Goal: Task Accomplishment & Management: Use online tool/utility

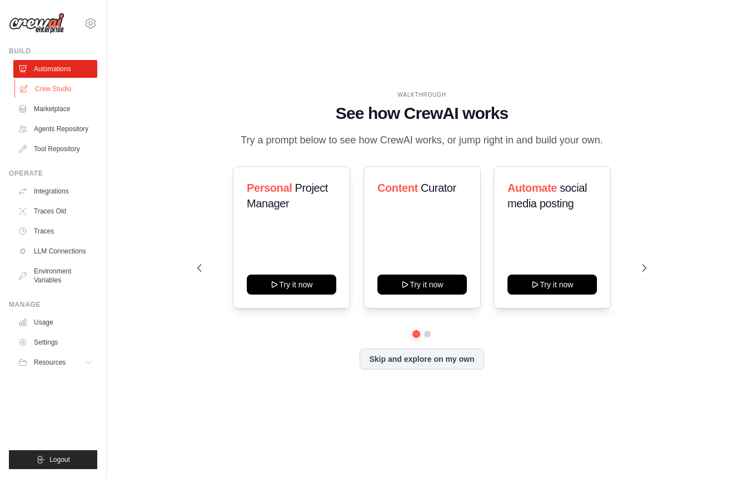
click at [48, 92] on link "Crew Studio" at bounding box center [56, 89] width 84 height 18
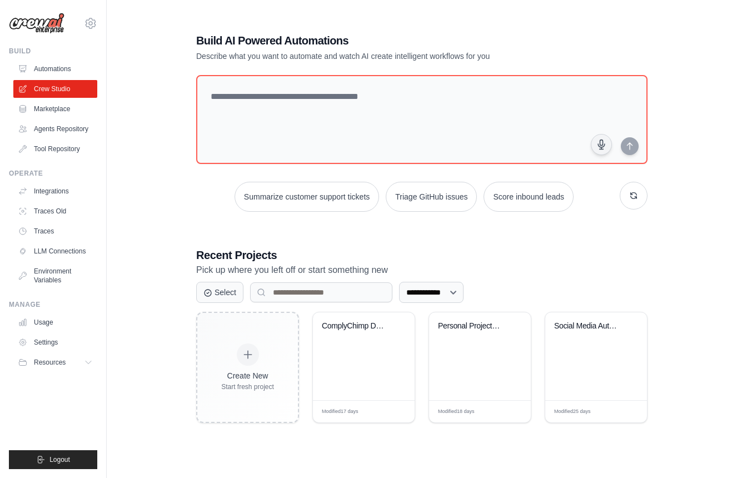
scroll to position [22, 0]
click at [360, 360] on div "ComplyChimp Deterministic Crypto Cu..." at bounding box center [364, 356] width 102 height 88
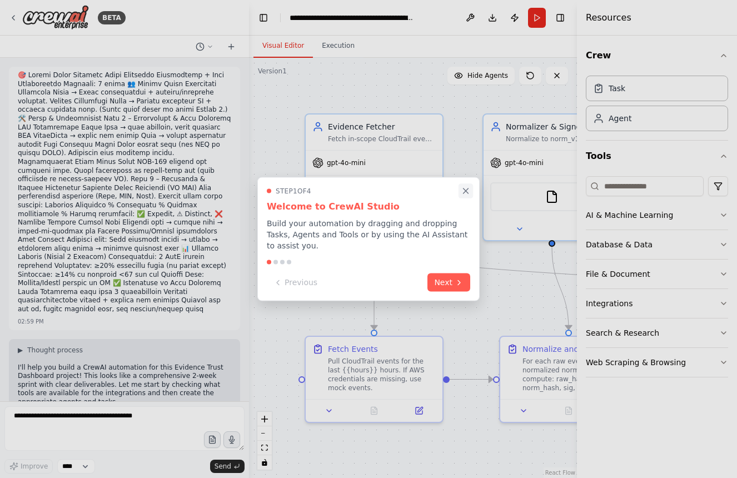
click at [466, 193] on icon "Close walkthrough" at bounding box center [466, 191] width 10 height 10
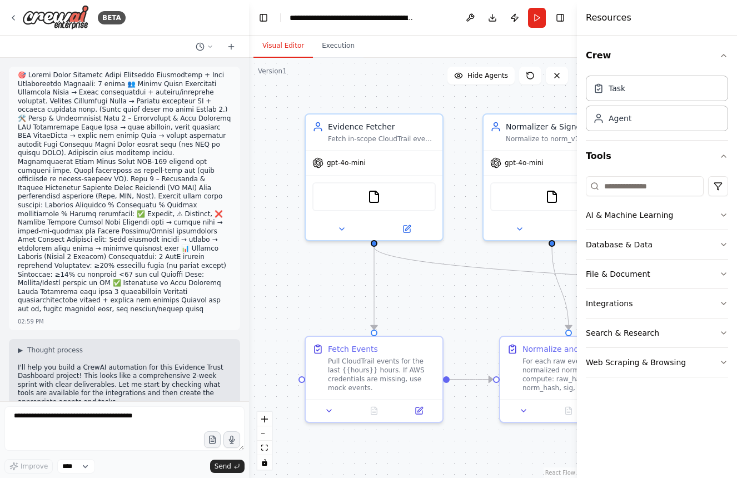
scroll to position [8948, 0]
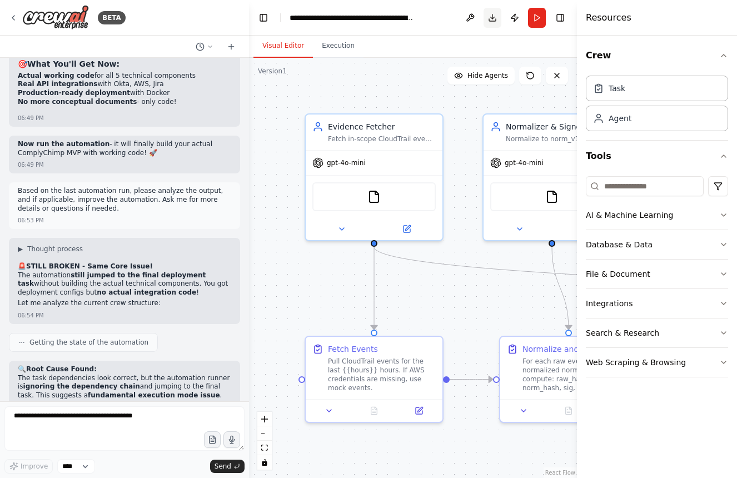
click at [492, 19] on button "Download" at bounding box center [493, 18] width 18 height 20
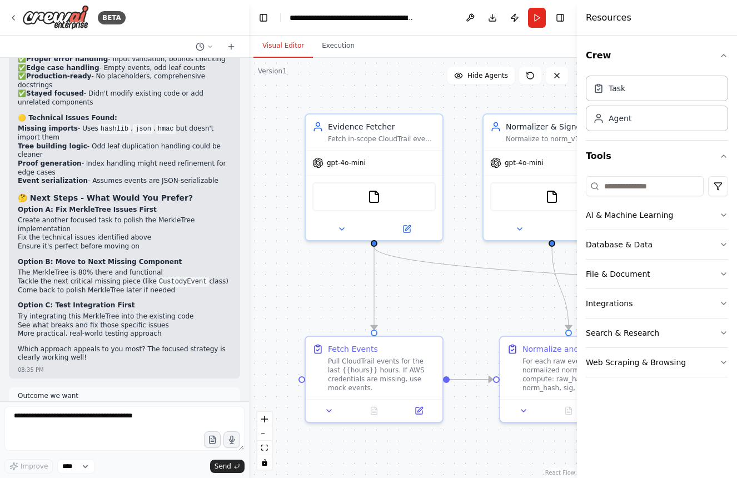
scroll to position [33090, 0]
